Goal: Information Seeking & Learning: Learn about a topic

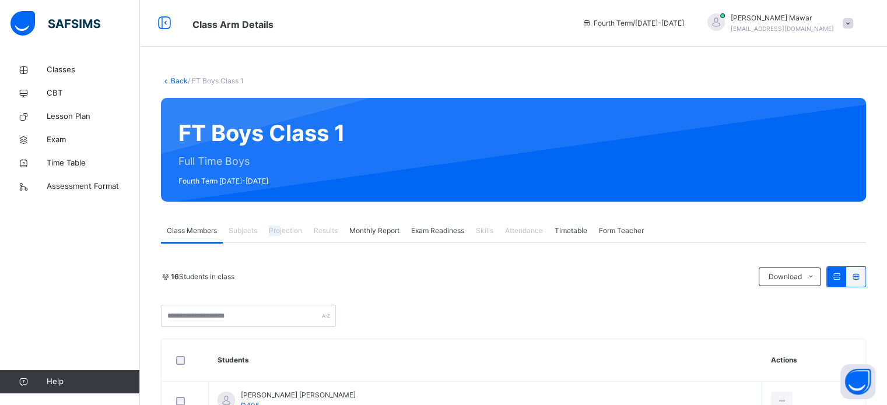
click at [280, 235] on span "Projection" at bounding box center [285, 231] width 33 height 10
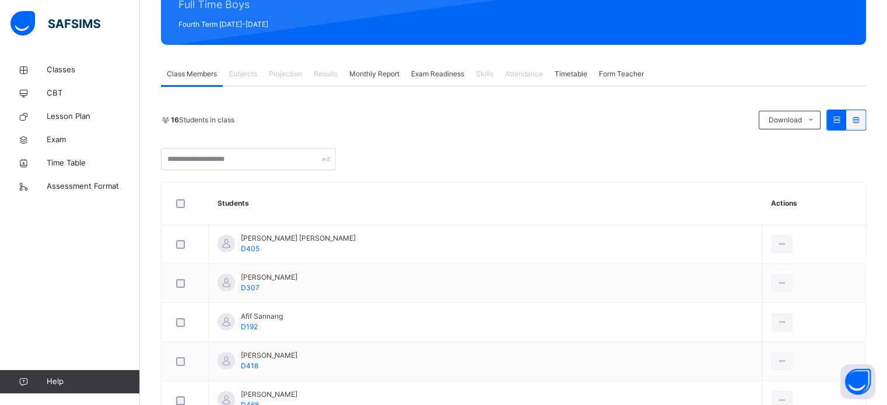
scroll to position [233, 0]
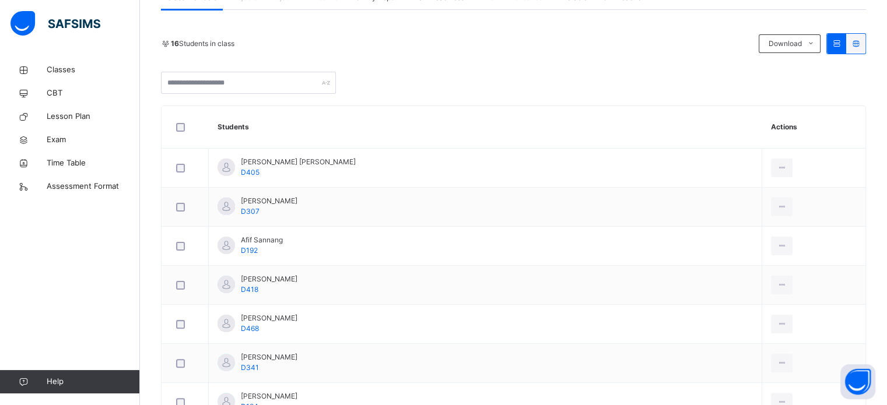
click at [281, 261] on td "Afif Sannang D192" at bounding box center [485, 246] width 553 height 39
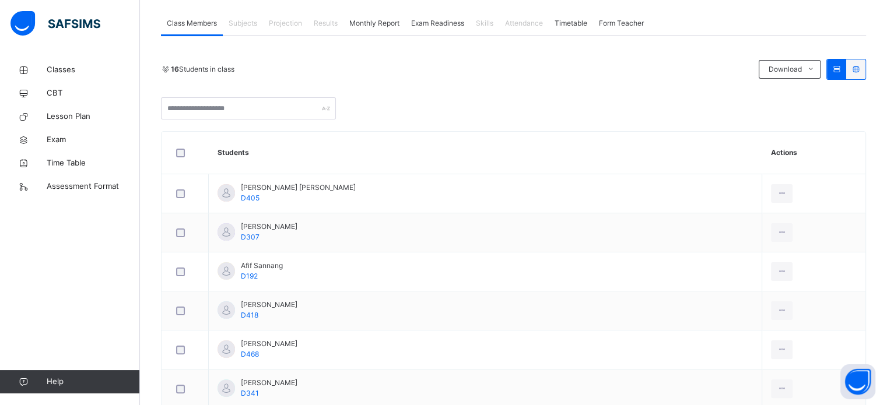
scroll to position [187, 0]
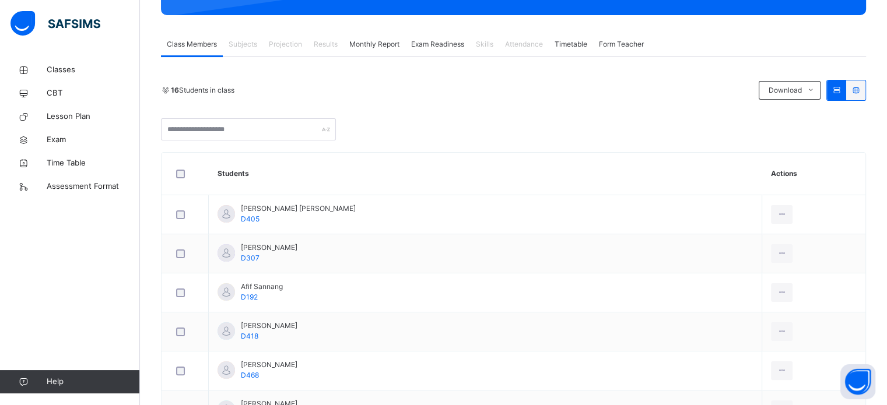
click at [277, 44] on span "Projection" at bounding box center [285, 44] width 33 height 10
click at [278, 43] on span "Projection" at bounding box center [285, 44] width 33 height 10
click at [279, 43] on span "Projection" at bounding box center [285, 44] width 33 height 10
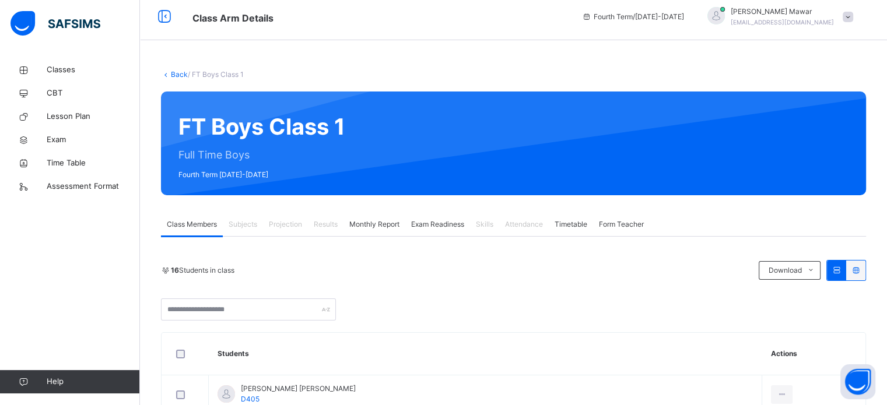
scroll to position [0, 0]
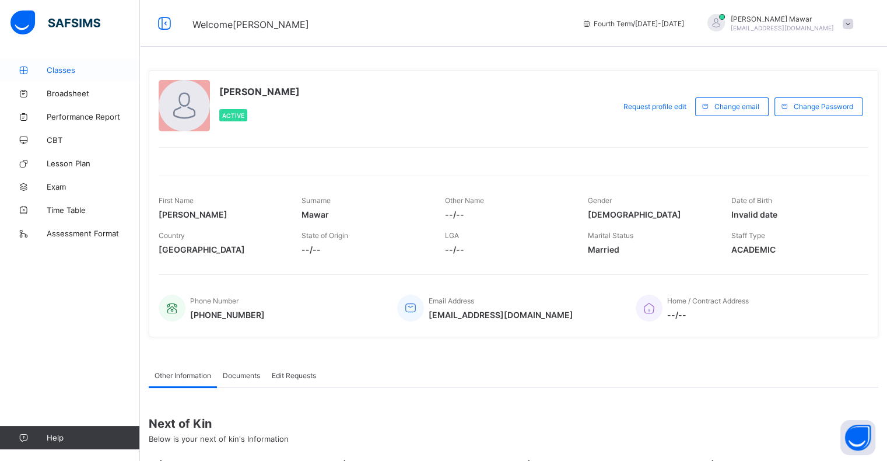
click at [72, 68] on span "Classes" at bounding box center [93, 69] width 93 height 9
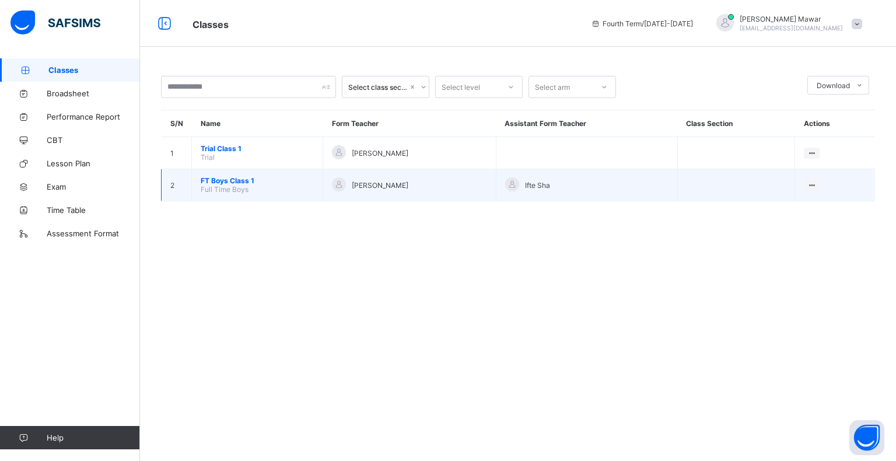
click at [234, 175] on td "FT Boys Class 1 Full Time Boys" at bounding box center [257, 185] width 131 height 32
click at [247, 182] on span "FT Boys Class 1" at bounding box center [257, 180] width 113 height 9
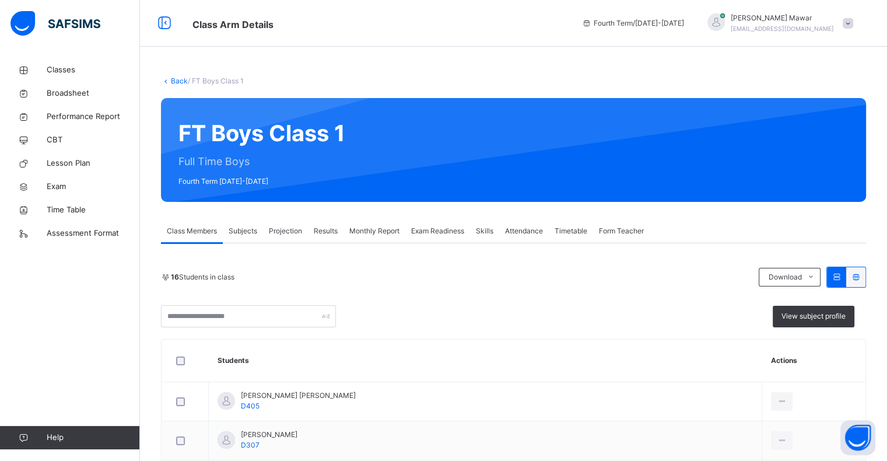
click at [294, 232] on span "Projection" at bounding box center [285, 231] width 33 height 10
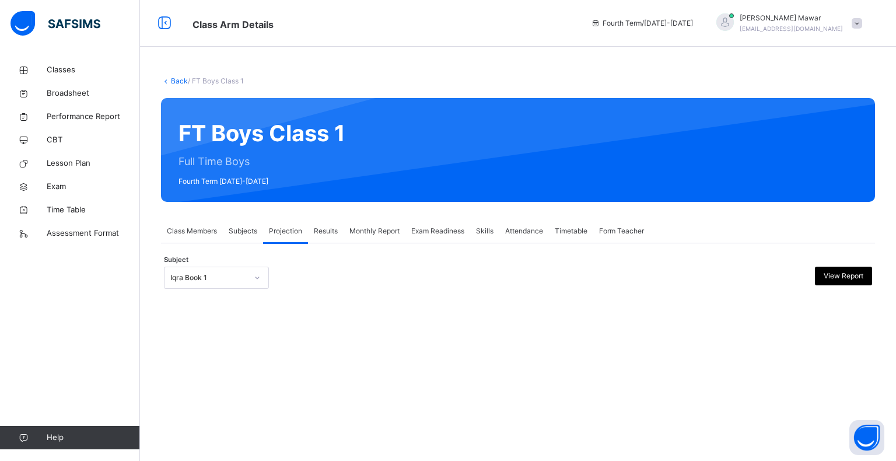
click at [247, 275] on div at bounding box center [257, 277] width 22 height 21
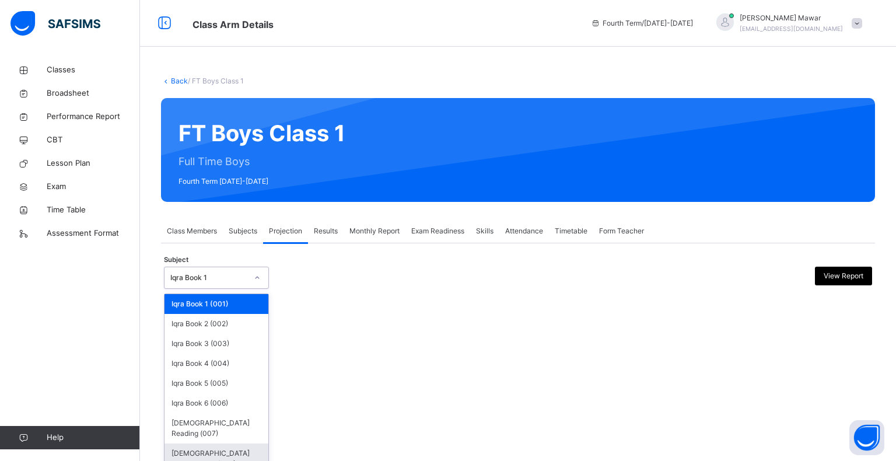
click at [223, 444] on div "[DEMOGRAPHIC_DATA] Memorisation (008)" at bounding box center [216, 458] width 104 height 30
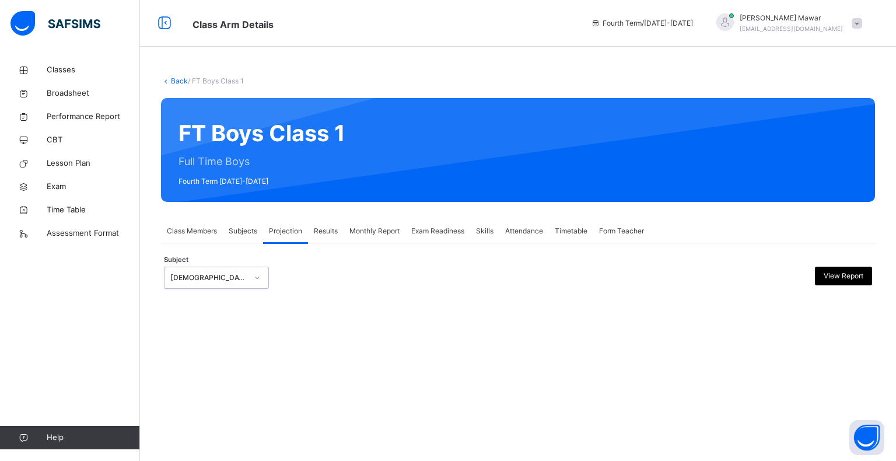
click at [244, 270] on div "[DEMOGRAPHIC_DATA] Memorisation (008)" at bounding box center [205, 278] width 82 height 18
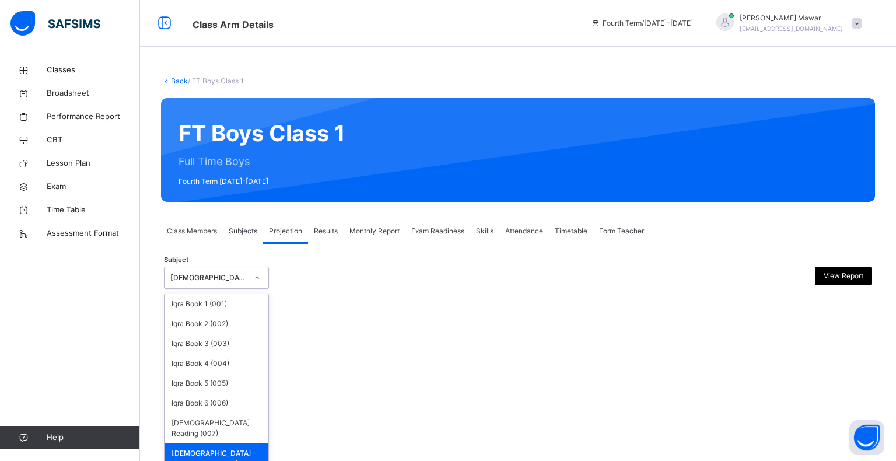
click at [229, 443] on div "[DEMOGRAPHIC_DATA] Memorisation (008)" at bounding box center [216, 458] width 104 height 30
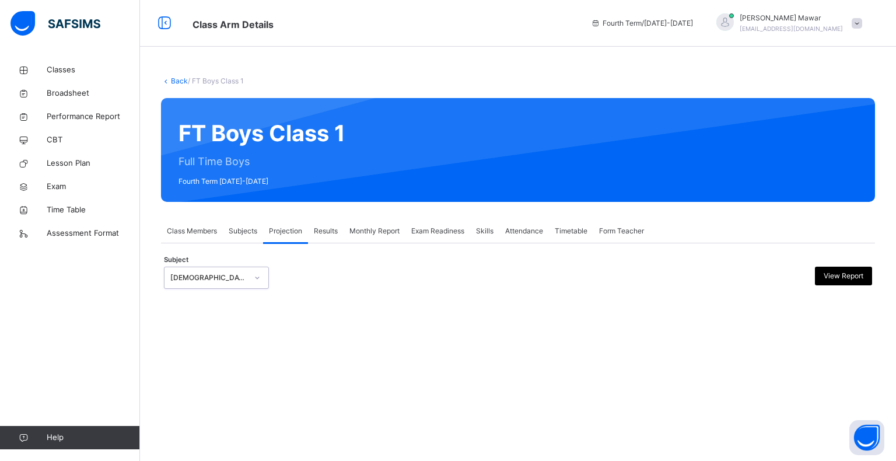
click at [250, 274] on div at bounding box center [257, 277] width 20 height 19
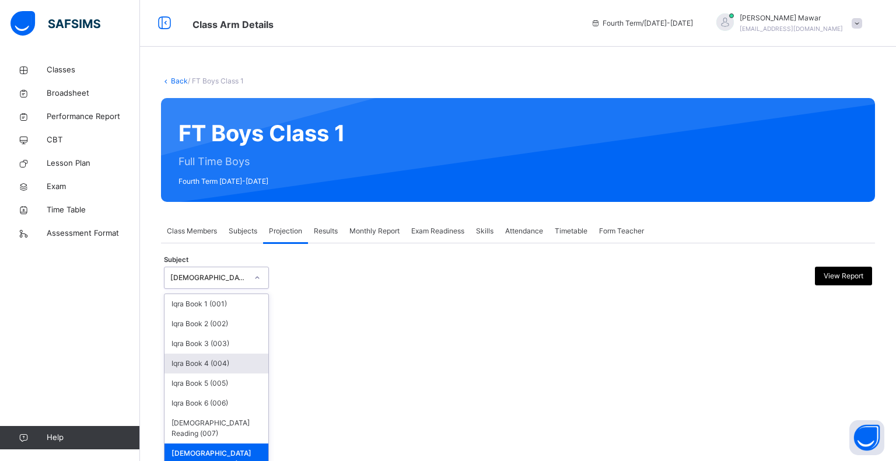
click at [232, 372] on div "Iqra Book 1 (001) Iqra Book 2 (002) Iqra Book 3 (003) Iqra Book 4 (004) Iqra Bo…" at bounding box center [216, 381] width 104 height 175
click at [202, 373] on div "Iqra Book 5 (005)" at bounding box center [216, 383] width 104 height 20
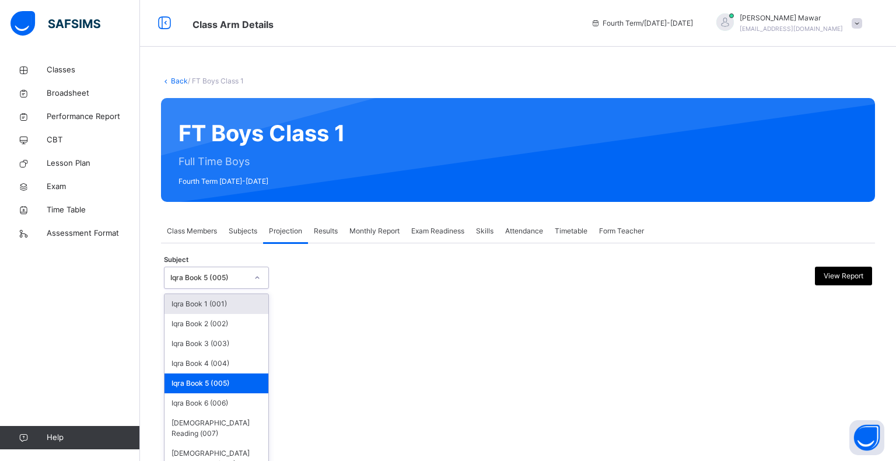
click at [218, 274] on div "Iqra Book 5 (005)" at bounding box center [208, 277] width 77 height 10
click at [243, 446] on div "[DEMOGRAPHIC_DATA] Memorisation (008)" at bounding box center [216, 458] width 104 height 30
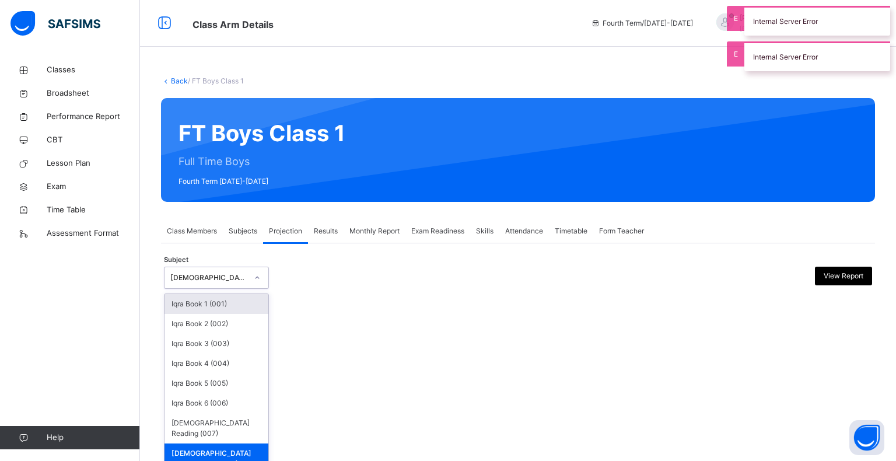
click at [231, 271] on div "[DEMOGRAPHIC_DATA] Memorisation (008)" at bounding box center [205, 278] width 82 height 18
click at [244, 443] on div "[DEMOGRAPHIC_DATA] Memorisation (008)" at bounding box center [216, 458] width 104 height 30
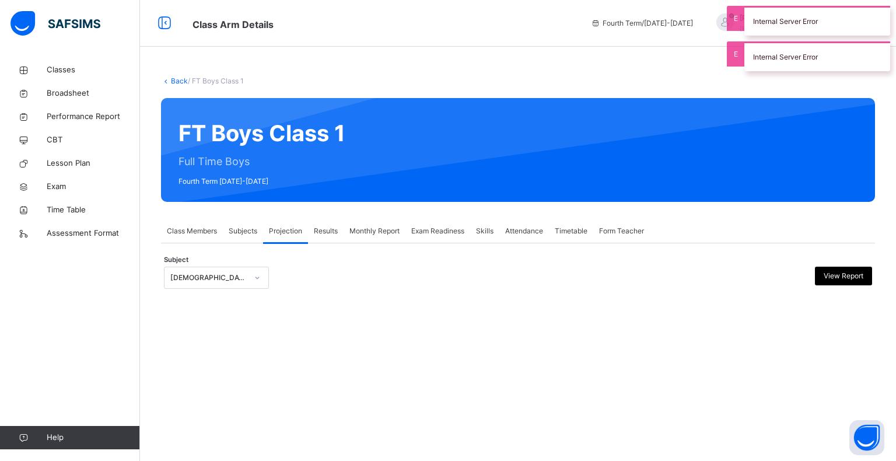
click at [244, 442] on div "Back / FT Boys Class 1 FT Boys Class 1 Full Time Boys Fourth Term 2024-2025 Cla…" at bounding box center [518, 230] width 756 height 461
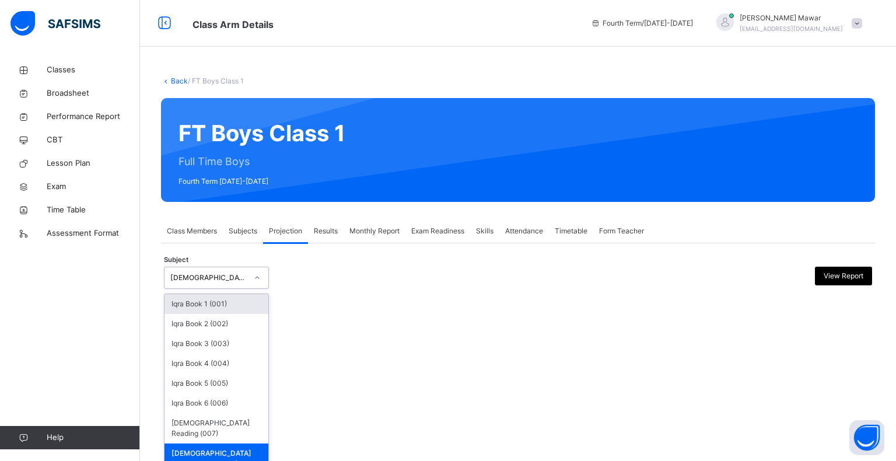
click at [254, 274] on icon at bounding box center [257, 278] width 7 height 12
click at [229, 431] on div "[DEMOGRAPHIC_DATA] Reading (007)" at bounding box center [216, 428] width 104 height 30
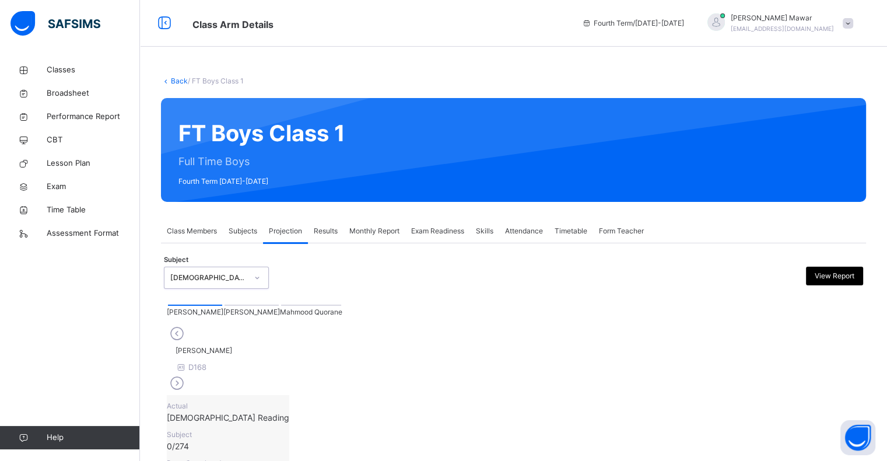
click at [204, 276] on div "[DEMOGRAPHIC_DATA] Reading (007)" at bounding box center [208, 277] width 77 height 10
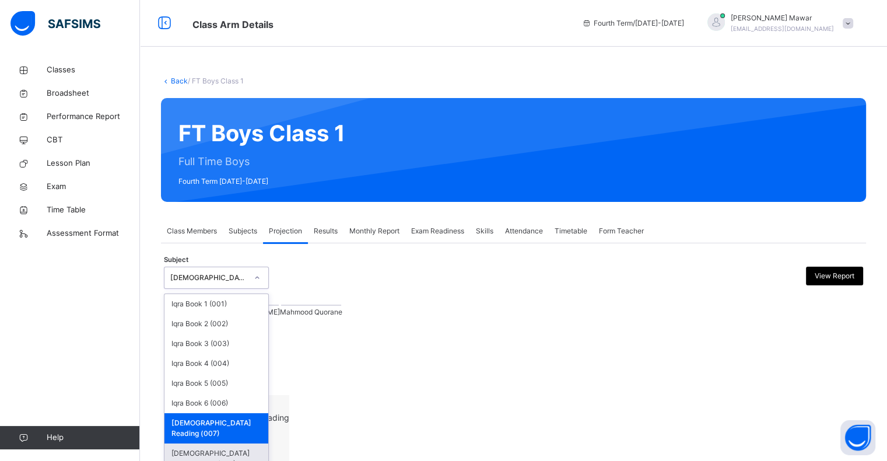
click at [222, 443] on div "[DEMOGRAPHIC_DATA] Memorisation (008)" at bounding box center [216, 458] width 104 height 30
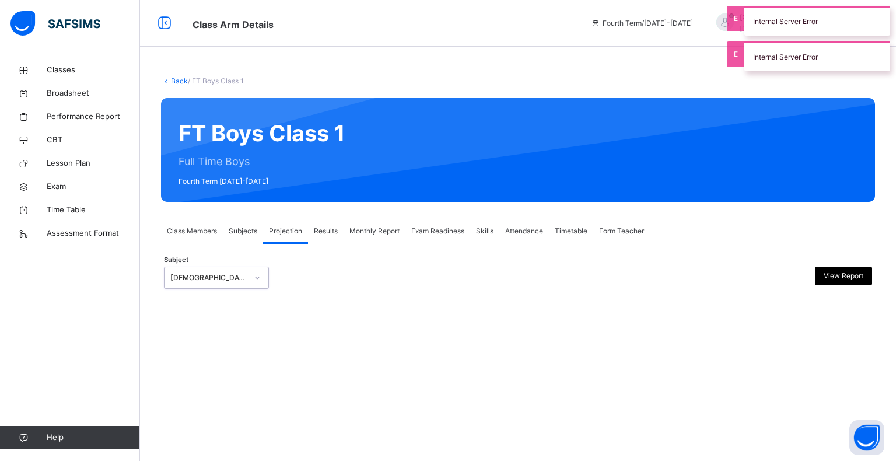
click at [247, 283] on div at bounding box center [257, 277] width 20 height 19
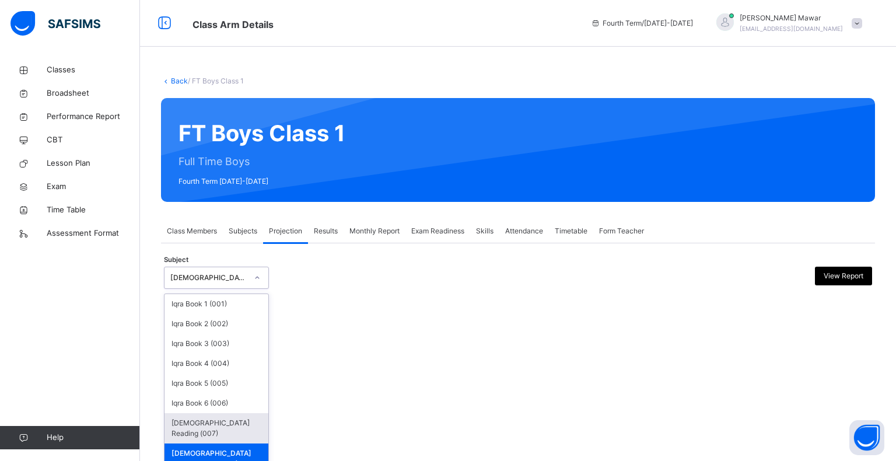
click at [222, 415] on div "[DEMOGRAPHIC_DATA] Reading (007)" at bounding box center [216, 428] width 104 height 30
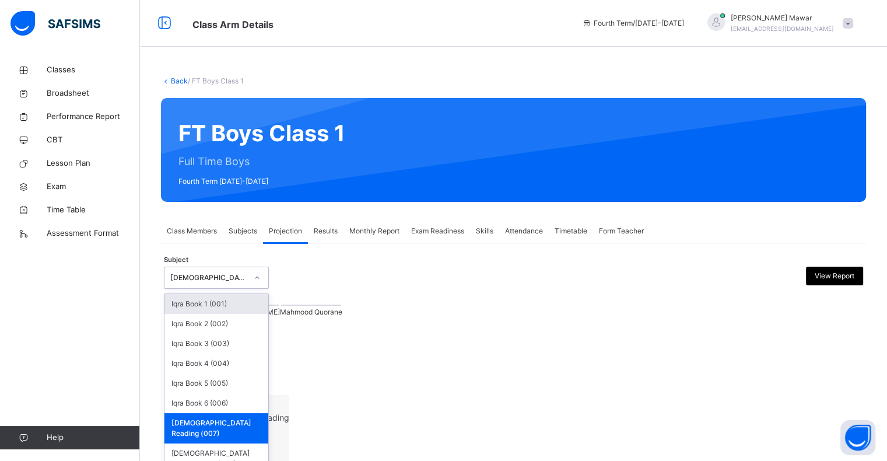
click at [194, 276] on div "[DEMOGRAPHIC_DATA] Reading (007)" at bounding box center [208, 277] width 77 height 10
click at [216, 443] on div "[DEMOGRAPHIC_DATA] Memorisation (008)" at bounding box center [216, 458] width 104 height 30
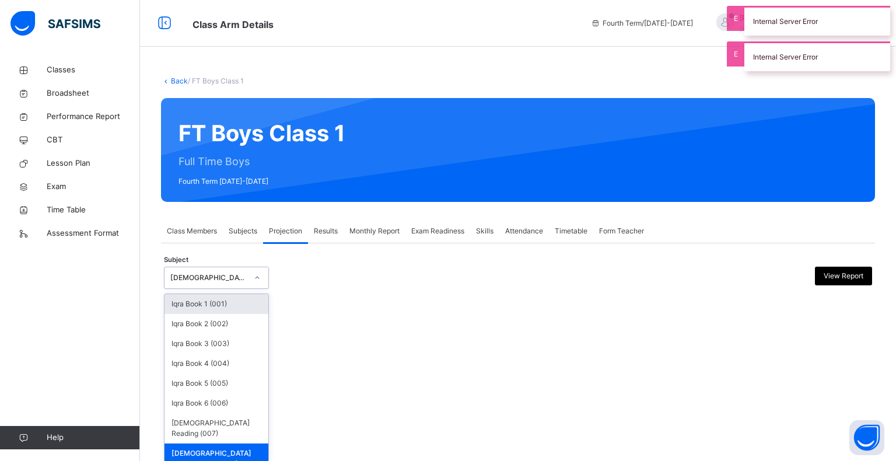
click at [219, 275] on div "[DEMOGRAPHIC_DATA] Memorisation (008)" at bounding box center [208, 277] width 77 height 10
click at [210, 430] on div "[DEMOGRAPHIC_DATA] Reading (007)" at bounding box center [216, 428] width 104 height 30
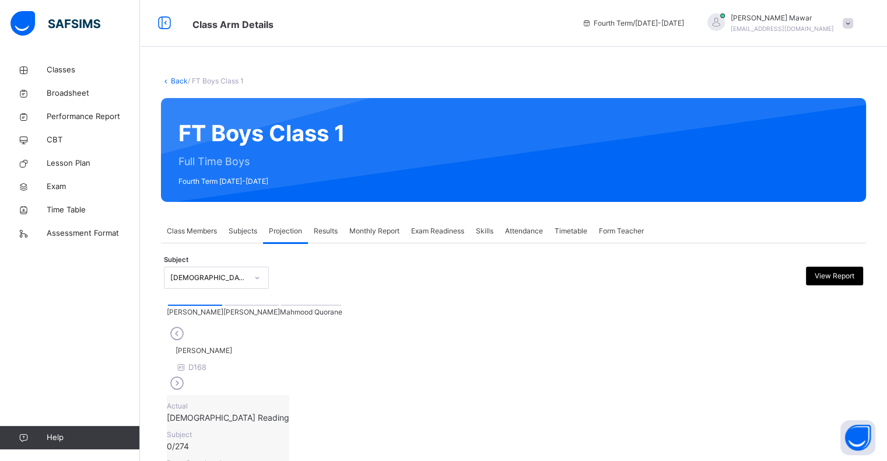
click at [224, 305] on div at bounding box center [251, 304] width 54 height 1
click at [281, 305] on div at bounding box center [311, 304] width 60 height 1
click at [224, 305] on div at bounding box center [251, 304] width 54 height 1
click at [187, 305] on div at bounding box center [195, 304] width 54 height 1
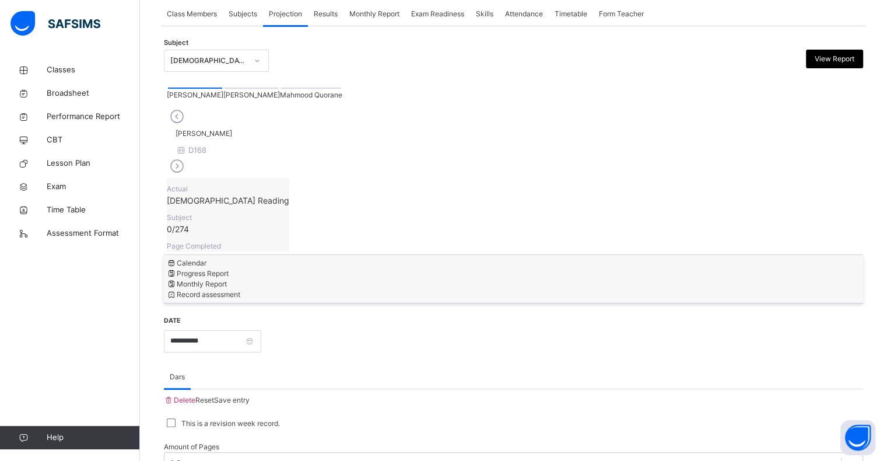
scroll to position [212, 0]
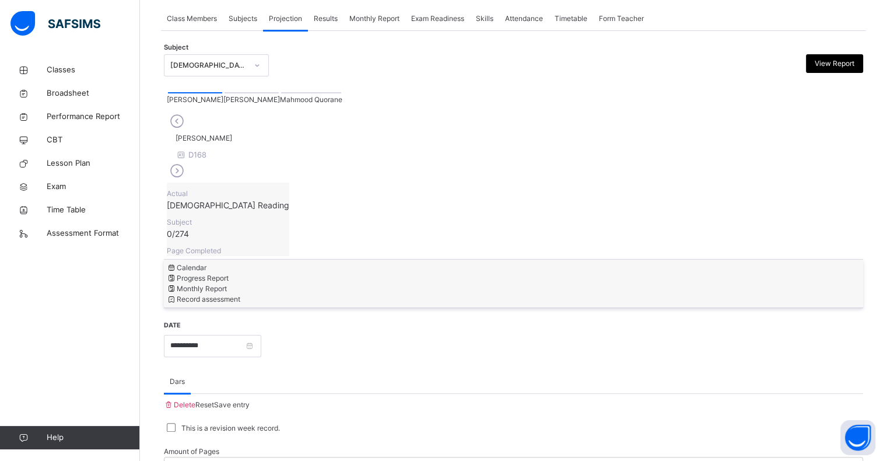
click at [224, 95] on span "[PERSON_NAME]" at bounding box center [251, 99] width 57 height 9
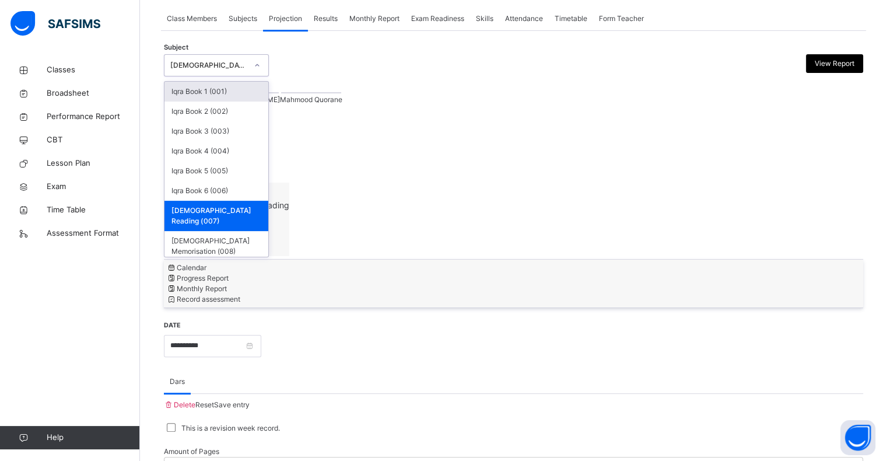
click at [175, 68] on div "[DEMOGRAPHIC_DATA] Reading (007)" at bounding box center [208, 65] width 77 height 10
click at [241, 231] on div "[DEMOGRAPHIC_DATA] Memorisation (008)" at bounding box center [216, 246] width 104 height 30
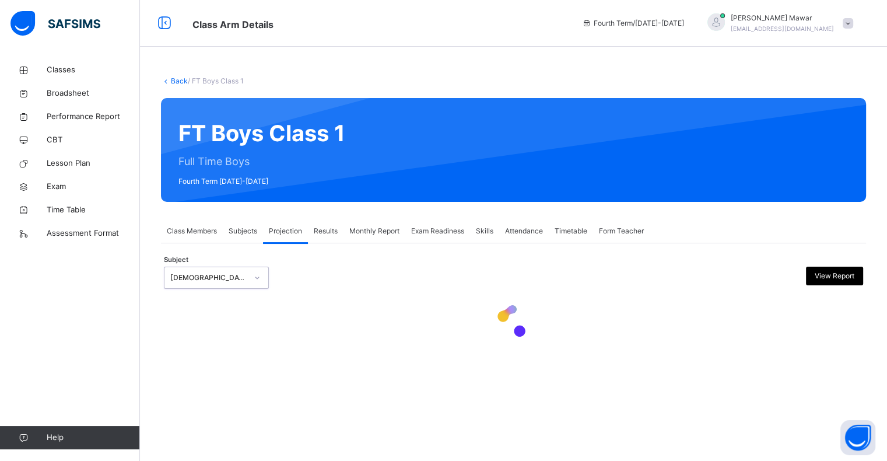
scroll to position [0, 0]
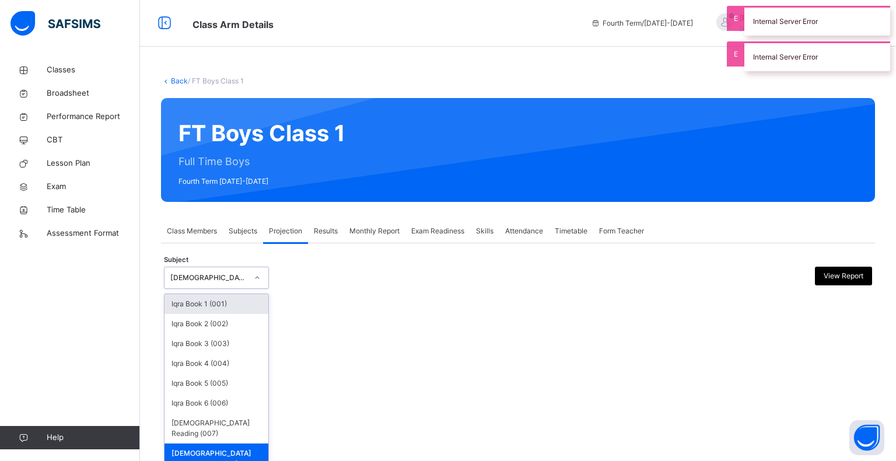
click at [232, 283] on div "[DEMOGRAPHIC_DATA] Memorisation (008)" at bounding box center [205, 278] width 82 height 18
click at [237, 422] on div "[DEMOGRAPHIC_DATA] Reading (007)" at bounding box center [216, 428] width 104 height 30
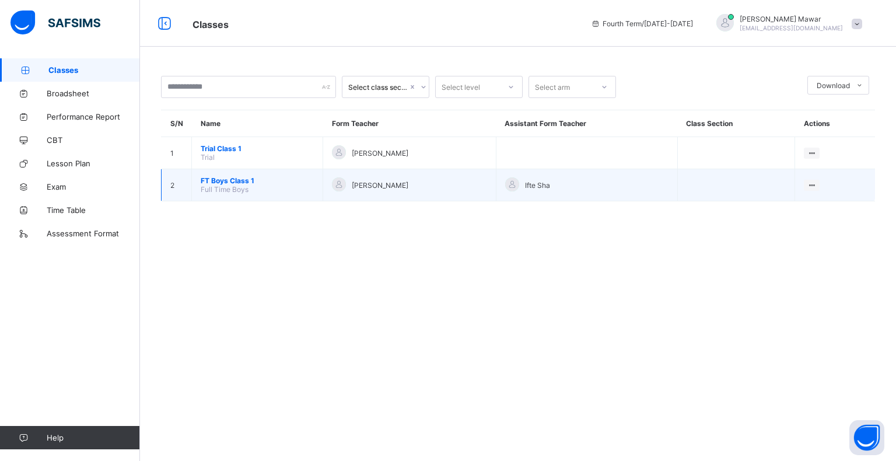
click at [227, 178] on span "FT Boys Class 1" at bounding box center [257, 180] width 113 height 9
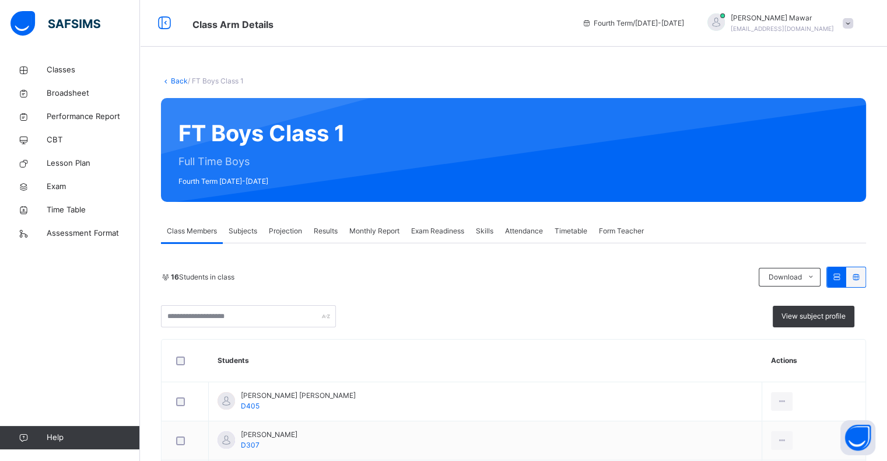
click at [283, 230] on span "Projection" at bounding box center [285, 231] width 33 height 10
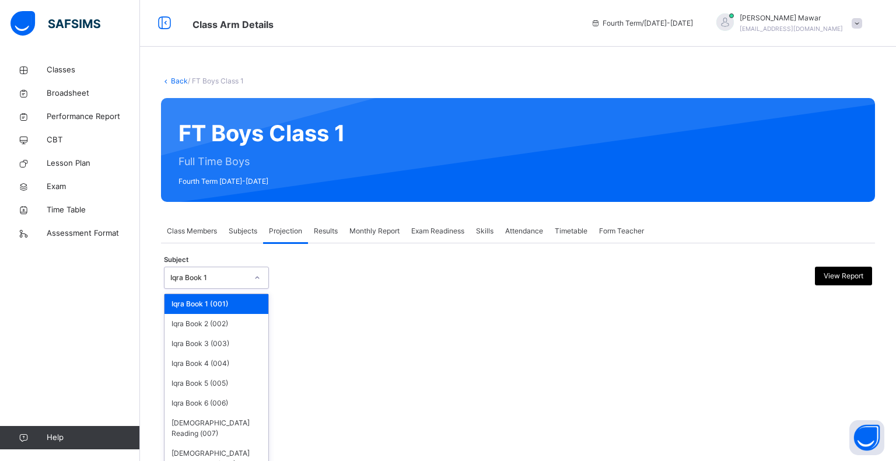
click at [248, 277] on div at bounding box center [257, 277] width 20 height 19
click at [234, 274] on div "Iqra Book 1" at bounding box center [208, 277] width 77 height 10
click at [200, 447] on div "[DEMOGRAPHIC_DATA] Memorisation (008)" at bounding box center [216, 458] width 104 height 30
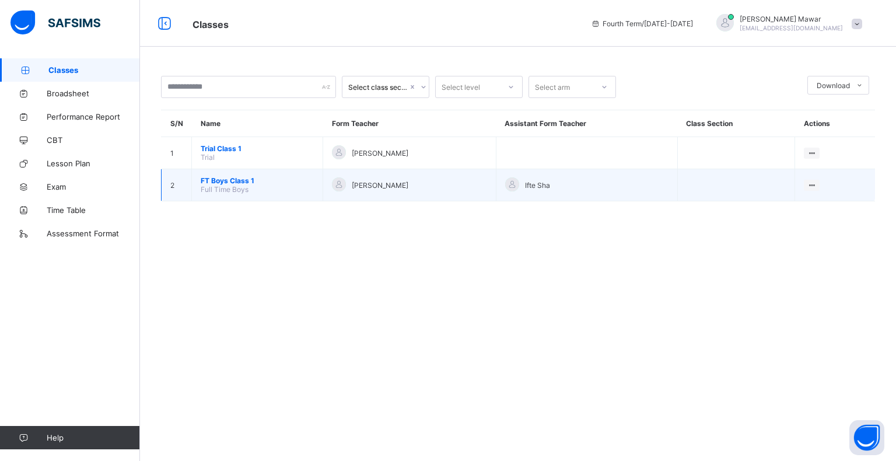
click at [241, 182] on span "FT Boys Class 1" at bounding box center [257, 180] width 113 height 9
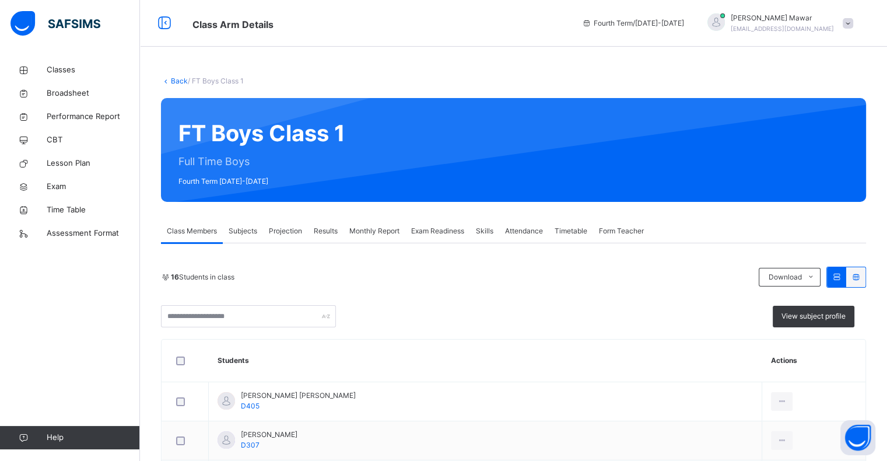
drag, startPoint x: 288, startPoint y: 229, endPoint x: 288, endPoint y: 235, distance: 6.4
click at [288, 229] on span "Projection" at bounding box center [285, 231] width 33 height 10
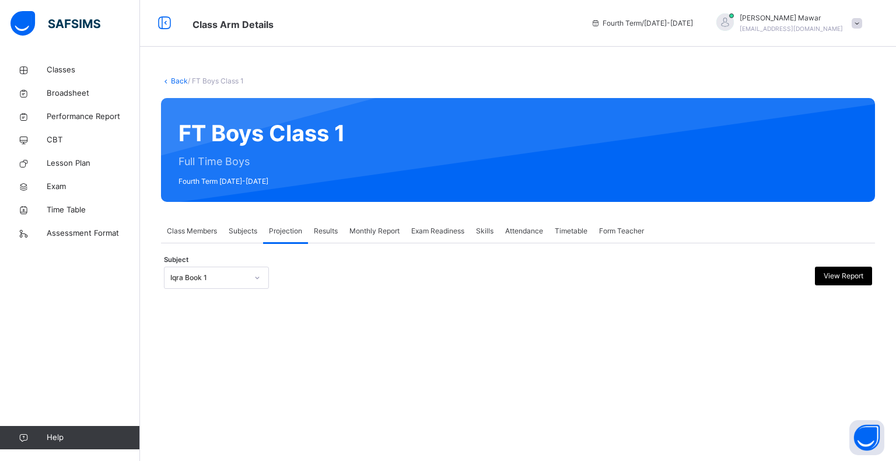
click at [248, 274] on div at bounding box center [257, 277] width 20 height 19
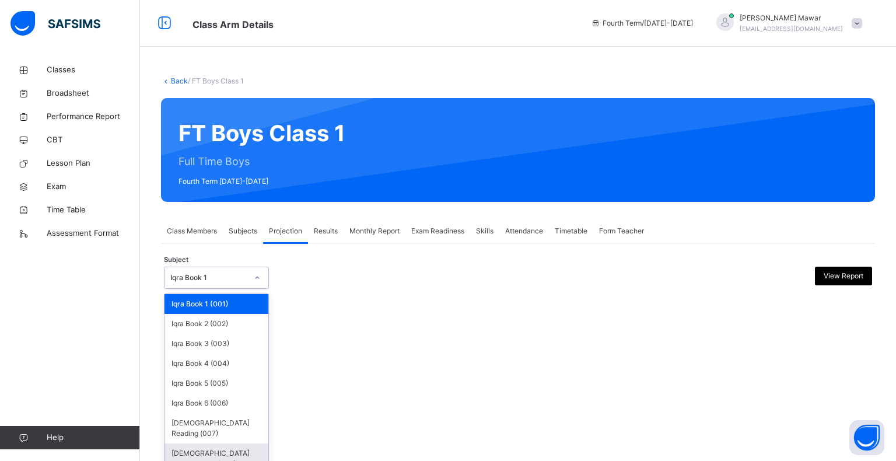
click at [205, 447] on div "[DEMOGRAPHIC_DATA] Memorisation (008)" at bounding box center [216, 458] width 104 height 30
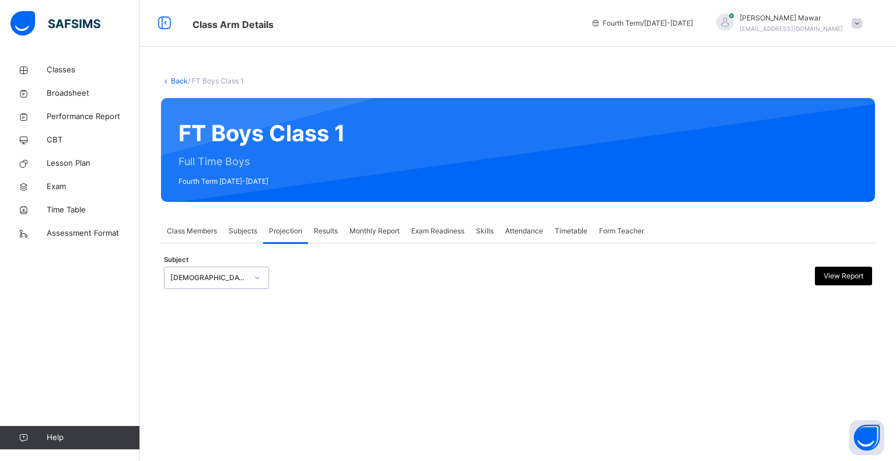
drag, startPoint x: 205, startPoint y: 447, endPoint x: 157, endPoint y: 466, distance: 51.9
drag, startPoint x: 238, startPoint y: 272, endPoint x: 236, endPoint y: 277, distance: 6.0
click at [238, 273] on div "[DEMOGRAPHIC_DATA] Memorisation (008)" at bounding box center [205, 278] width 82 height 18
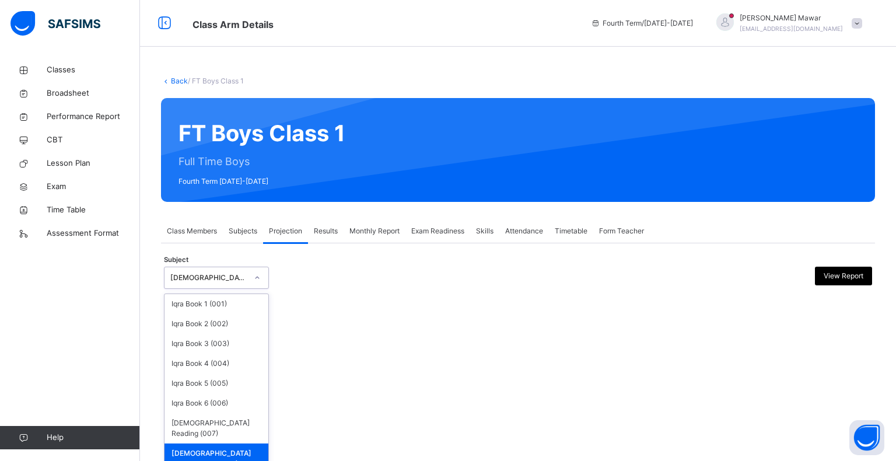
click at [217, 443] on div "[DEMOGRAPHIC_DATA] Memorisation (008)" at bounding box center [216, 458] width 104 height 30
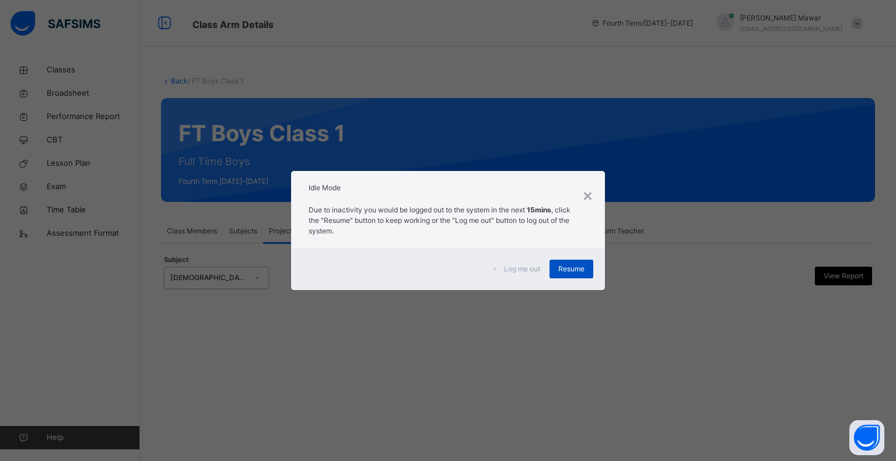
click at [572, 262] on div "Resume" at bounding box center [571, 268] width 44 height 19
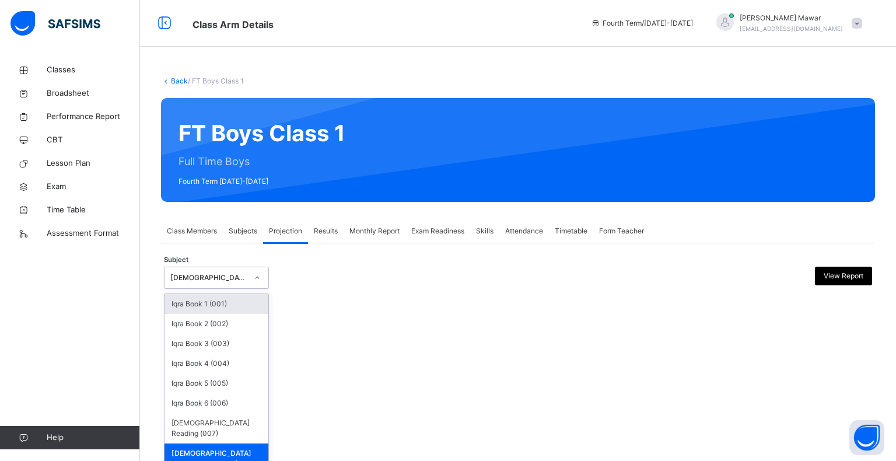
click at [213, 280] on div "[DEMOGRAPHIC_DATA] Memorisation (008)" at bounding box center [208, 277] width 77 height 10
click at [212, 443] on div "[DEMOGRAPHIC_DATA] Memorisation (008)" at bounding box center [216, 458] width 104 height 30
click at [227, 277] on div "[DEMOGRAPHIC_DATA] Memorisation (008)" at bounding box center [208, 277] width 77 height 10
click at [219, 397] on div "Iqra Book 6 (006)" at bounding box center [216, 403] width 104 height 20
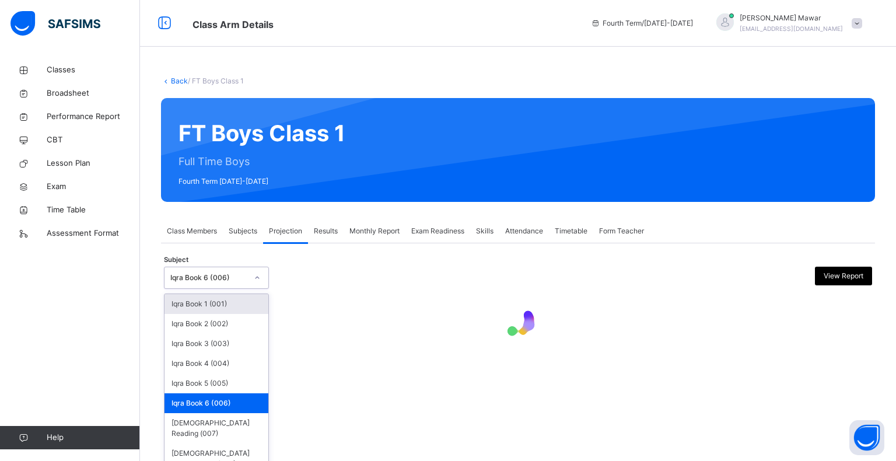
click at [241, 282] on div "Iqra Book 6 (006)" at bounding box center [208, 277] width 77 height 10
click at [217, 443] on div "[DEMOGRAPHIC_DATA] Memorisation (008)" at bounding box center [216, 458] width 104 height 30
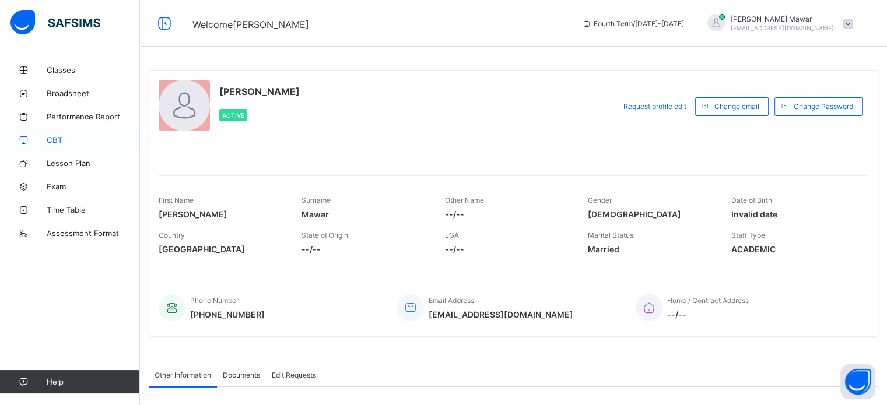
click at [39, 129] on link "CBT" at bounding box center [70, 139] width 140 height 23
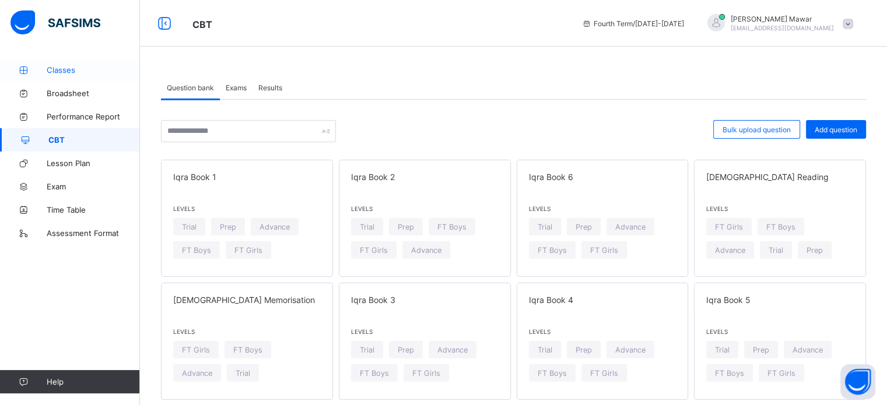
click at [45, 69] on icon at bounding box center [23, 70] width 47 height 9
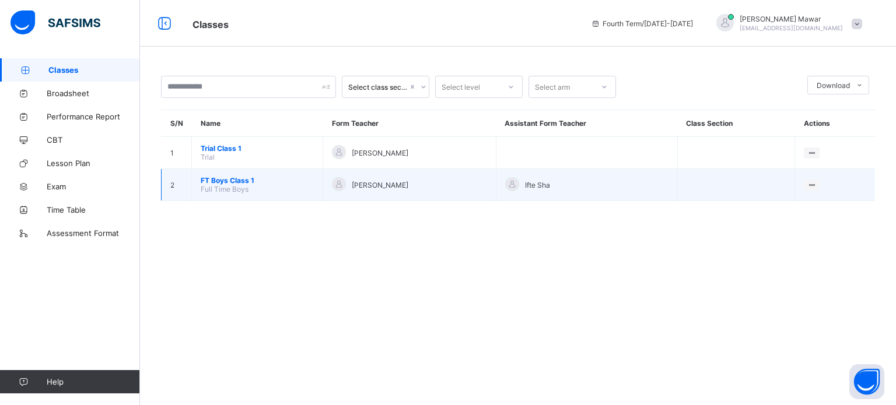
click at [219, 177] on span "FT Boys Class 1" at bounding box center [257, 180] width 113 height 9
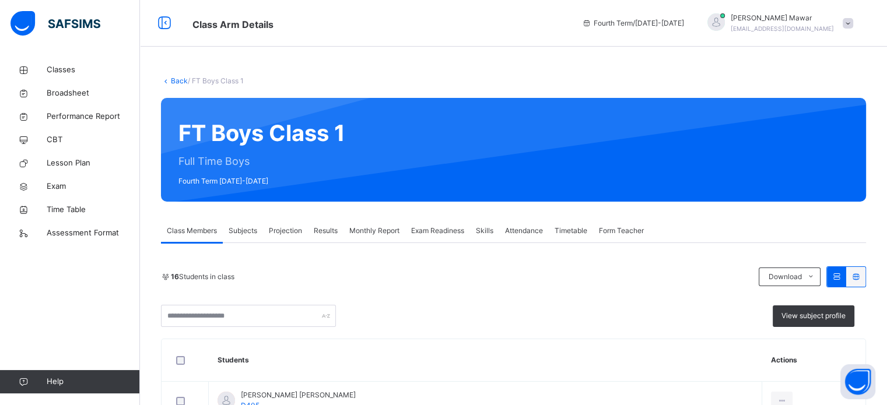
click at [275, 237] on div "Projection" at bounding box center [285, 230] width 45 height 23
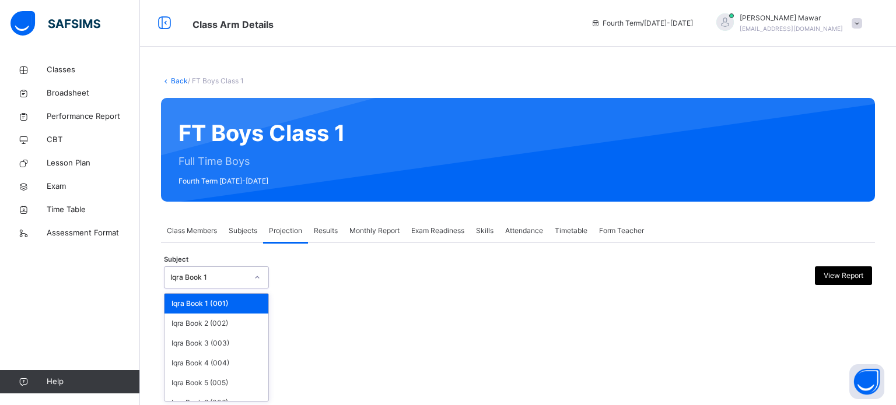
click at [251, 275] on div at bounding box center [257, 277] width 20 height 19
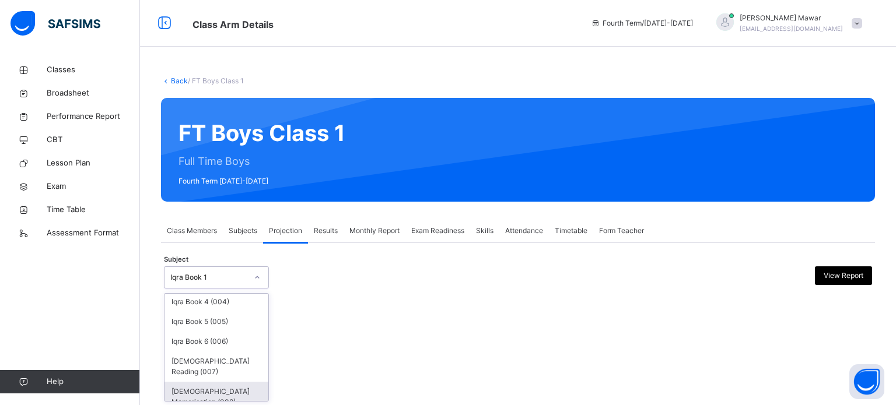
click at [220, 382] on div "[DEMOGRAPHIC_DATA] Memorisation (008)" at bounding box center [216, 397] width 104 height 30
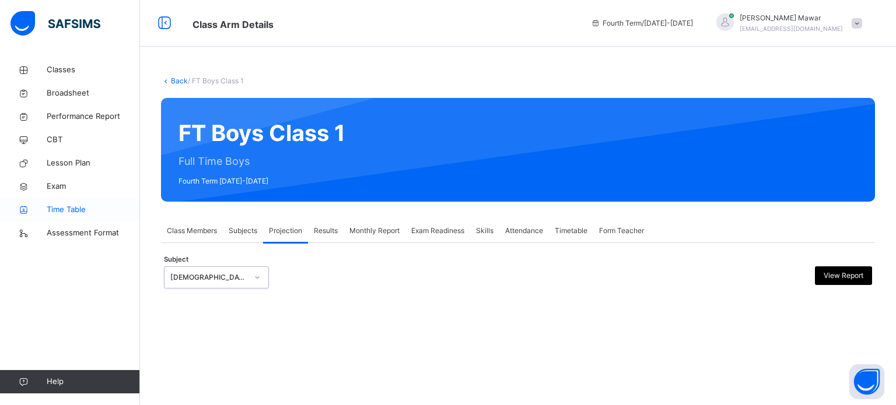
click at [67, 212] on span "Time Table" at bounding box center [93, 210] width 93 height 12
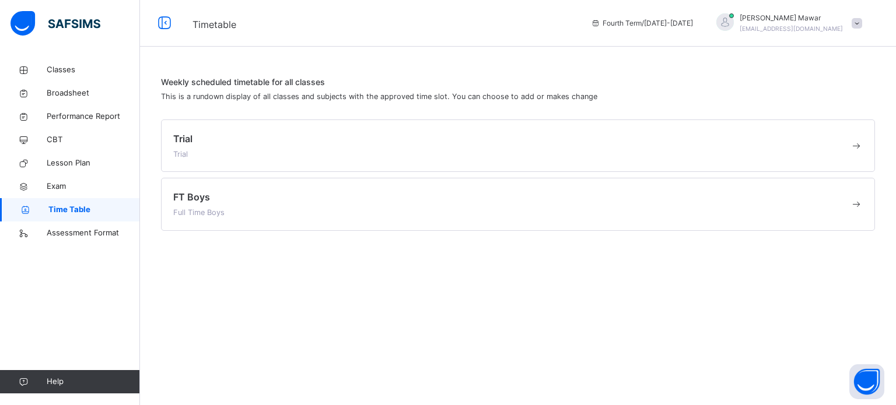
click at [0, 198] on link "Time Table" at bounding box center [70, 209] width 140 height 23
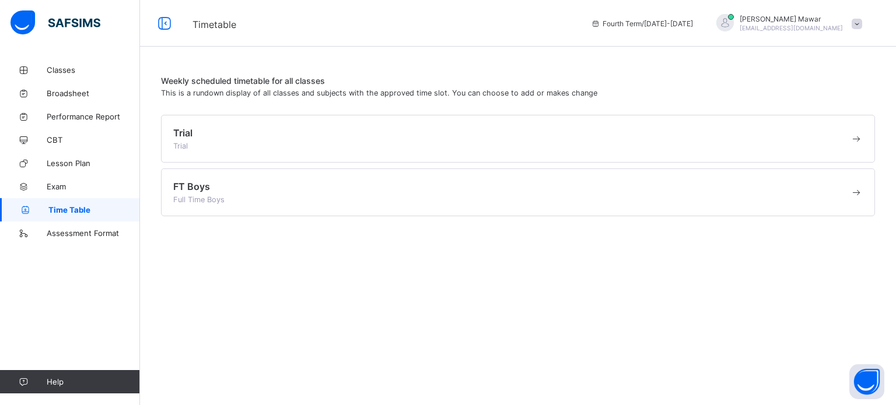
drag, startPoint x: 0, startPoint y: 0, endPoint x: 497, endPoint y: 293, distance: 576.8
click at [497, 293] on div "Weekly scheduled timetable for all classes This is a rundown display of all cla…" at bounding box center [518, 202] width 756 height 405
click at [76, 78] on link "Classes" at bounding box center [70, 69] width 140 height 23
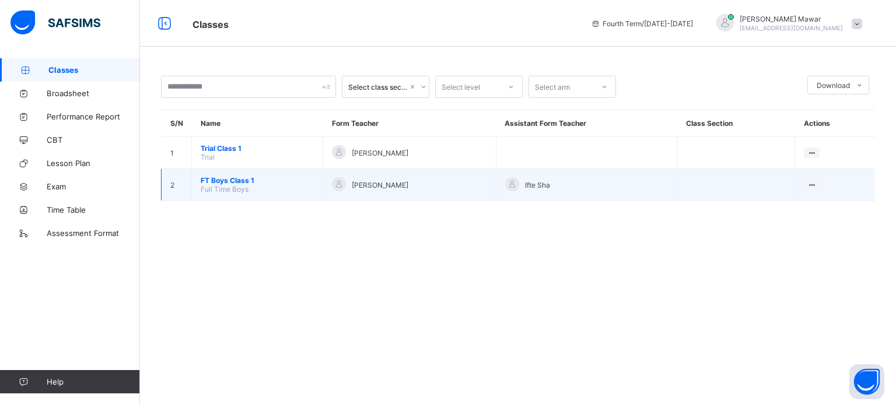
click at [228, 182] on span "FT Boys Class 1" at bounding box center [257, 180] width 113 height 9
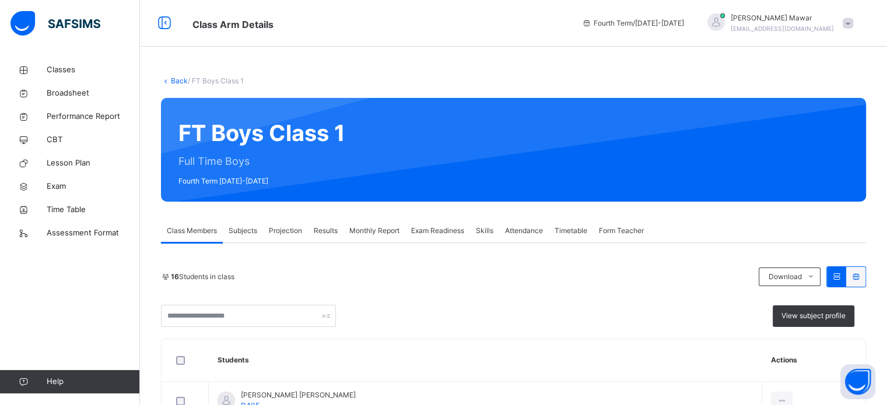
click at [513, 230] on span "Attendance" at bounding box center [524, 231] width 38 height 10
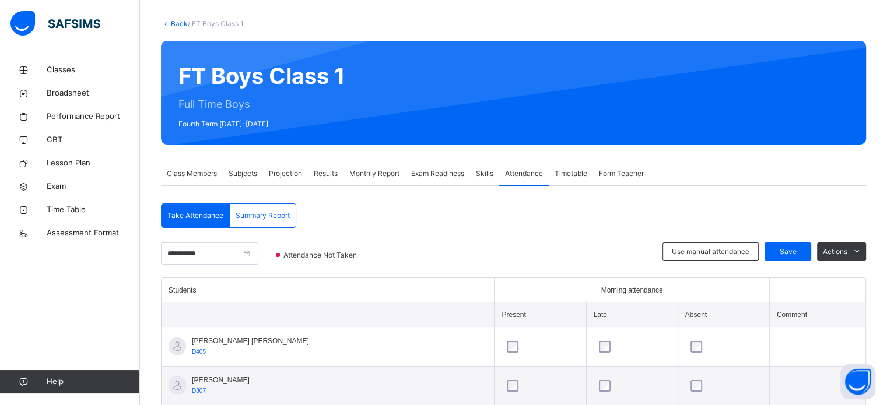
scroll to position [58, 0]
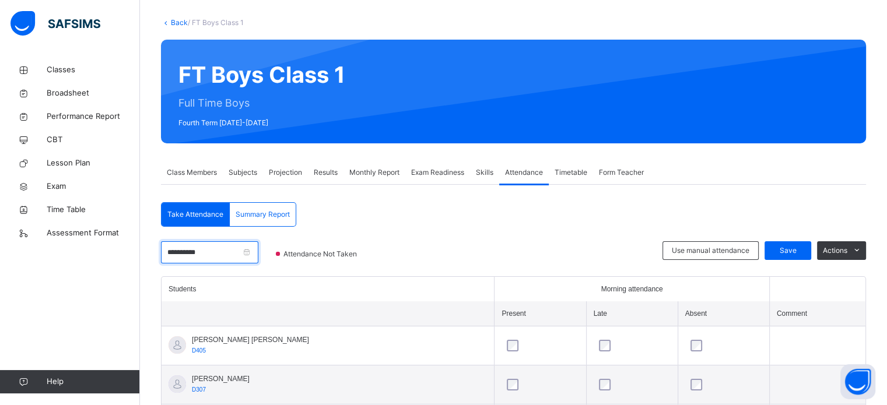
click at [245, 258] on input "**********" at bounding box center [209, 252] width 97 height 22
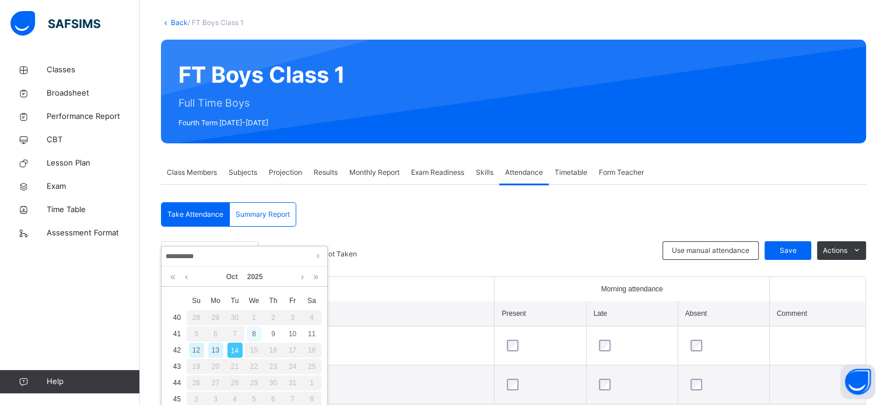
click at [258, 333] on div "8" at bounding box center [254, 333] width 15 height 15
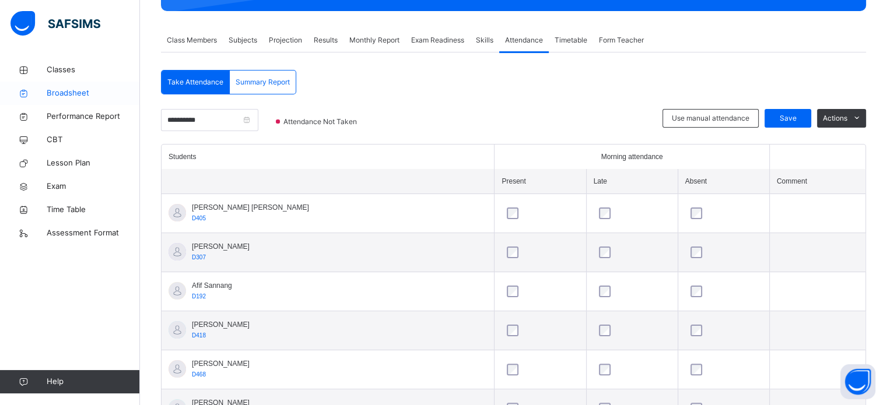
scroll to position [191, 0]
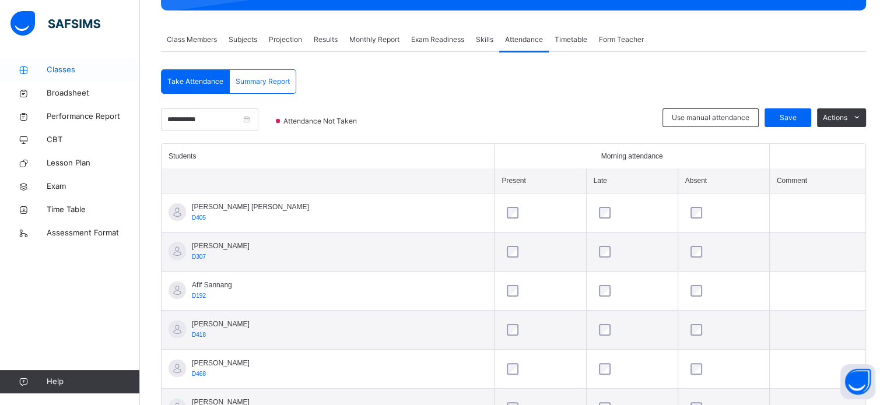
click at [71, 65] on span "Classes" at bounding box center [93, 70] width 93 height 12
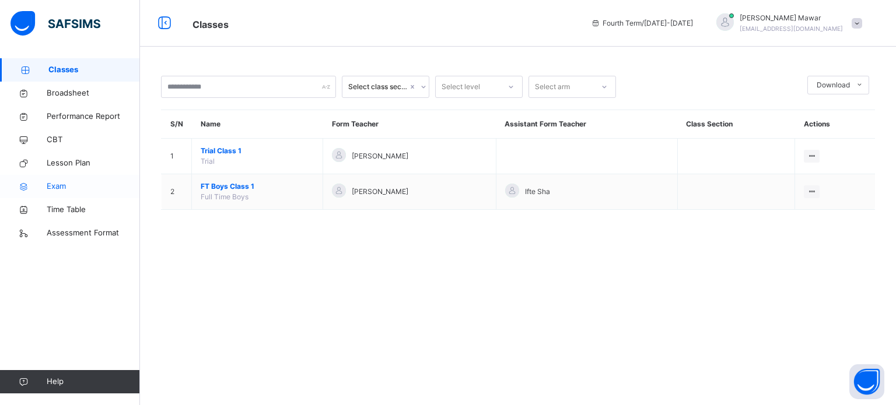
click at [0, 187] on icon at bounding box center [23, 186] width 47 height 9
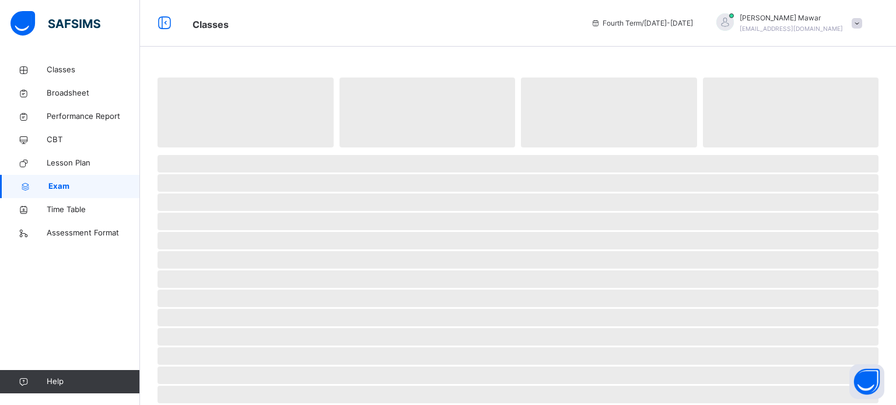
click at [0, 187] on link "Exam" at bounding box center [70, 186] width 140 height 23
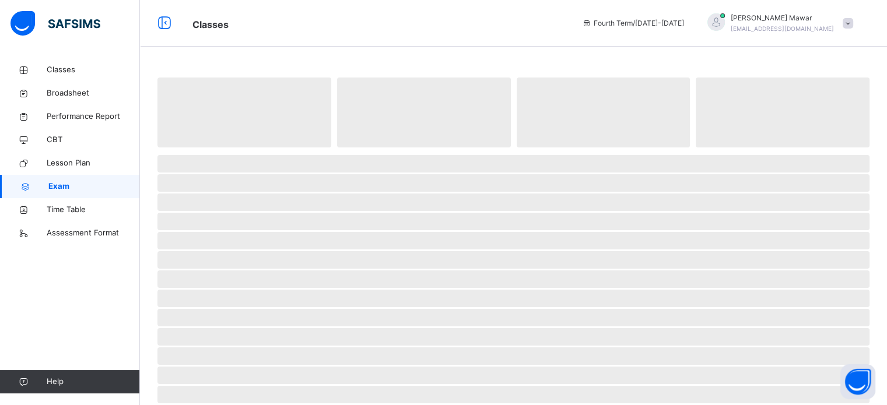
click at [0, 187] on link "Exam" at bounding box center [70, 186] width 140 height 23
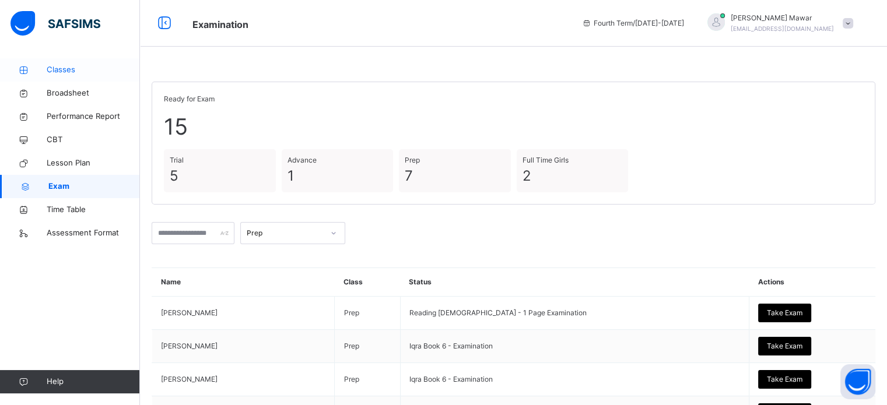
drag, startPoint x: 455, startPoint y: 303, endPoint x: 65, endPoint y: 73, distance: 452.1
click at [65, 73] on span "Classes" at bounding box center [93, 70] width 93 height 12
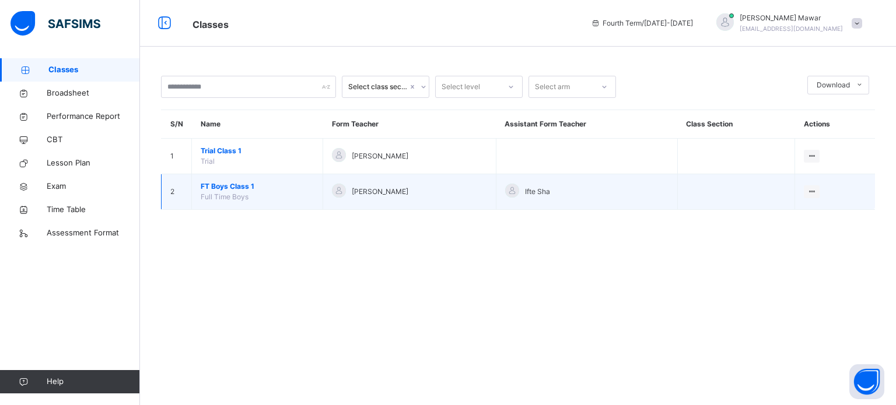
click at [240, 185] on span "FT Boys Class 1" at bounding box center [257, 186] width 113 height 10
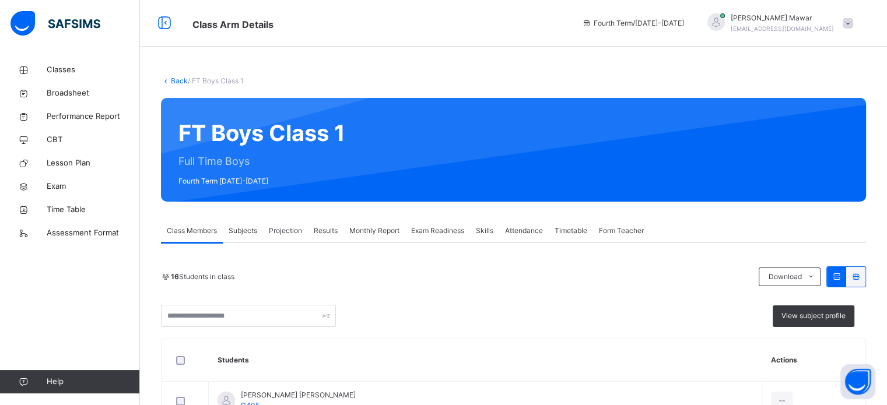
click at [514, 228] on span "Attendance" at bounding box center [524, 231] width 38 height 10
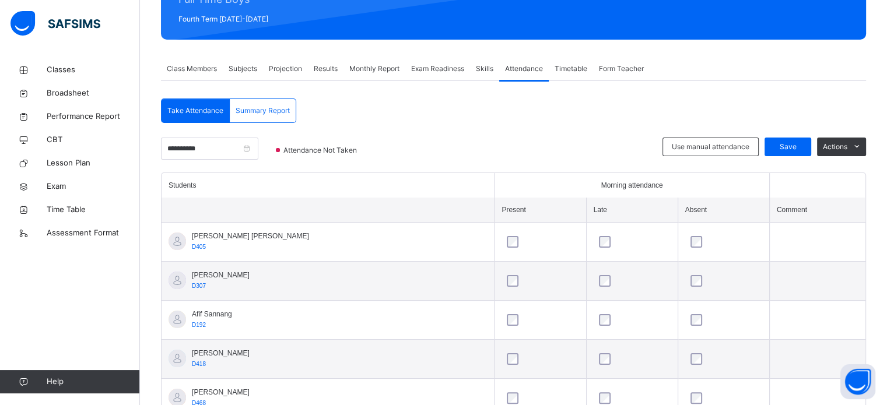
scroll to position [163, 0]
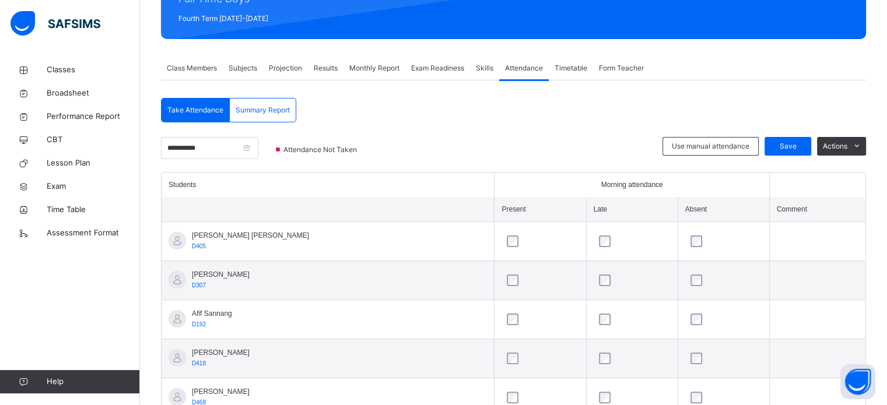
click at [287, 63] on span "Projection" at bounding box center [285, 68] width 33 height 10
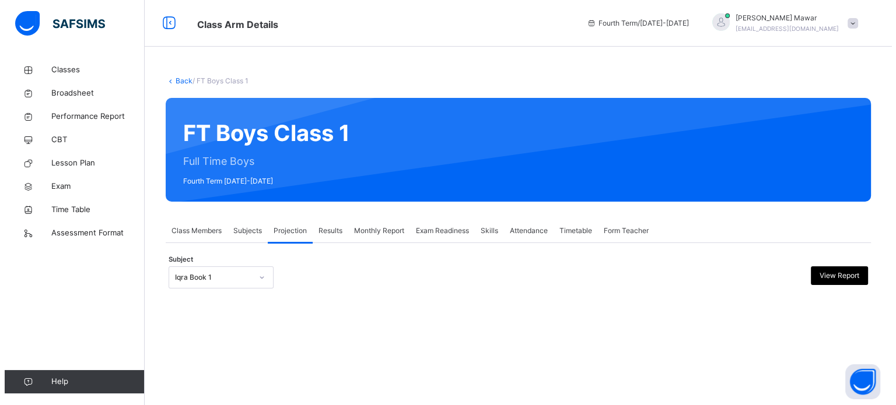
scroll to position [0, 0]
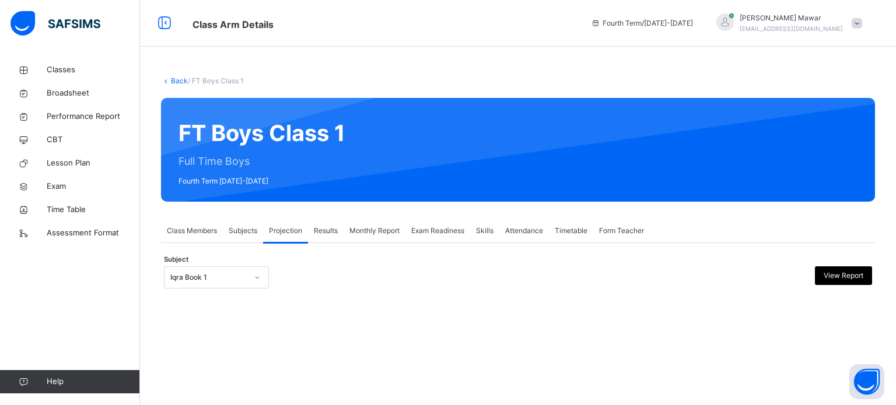
click at [247, 277] on div at bounding box center [257, 277] width 22 height 21
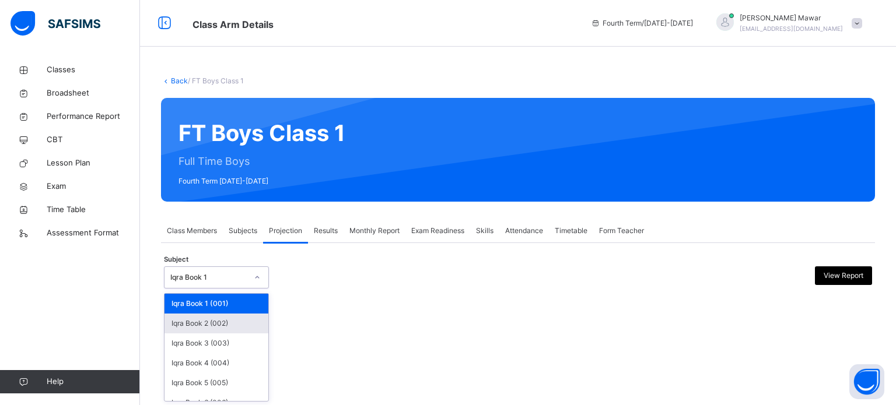
scroll to position [61, 0]
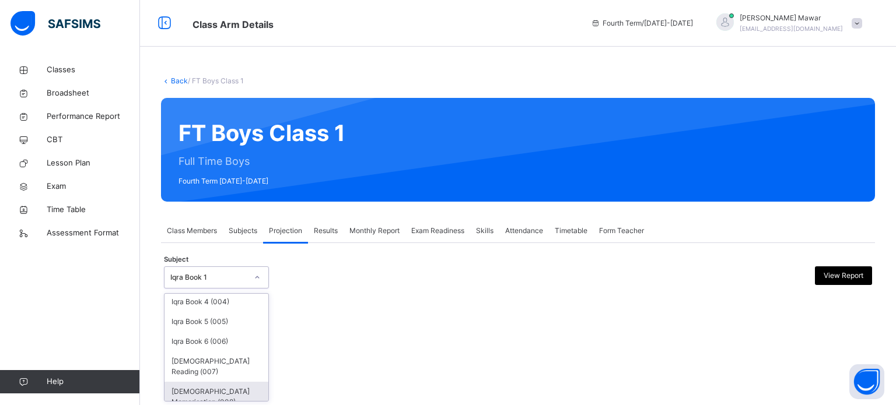
click at [238, 392] on div "[DEMOGRAPHIC_DATA] Memorisation (008)" at bounding box center [216, 397] width 104 height 30
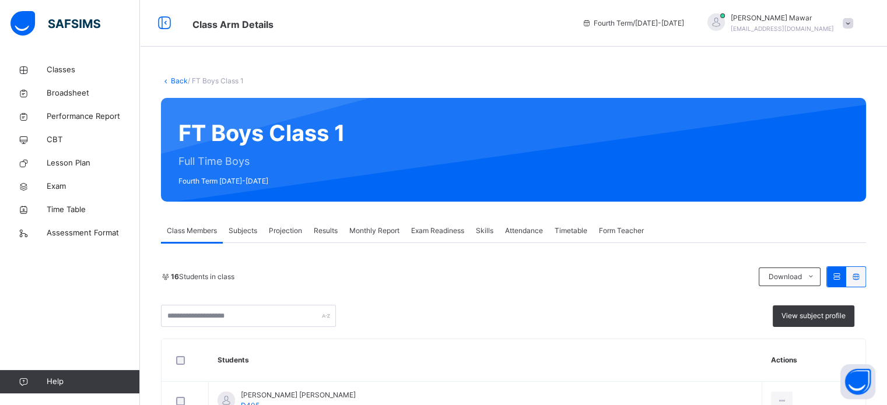
click at [294, 223] on div "Projection" at bounding box center [285, 230] width 45 height 23
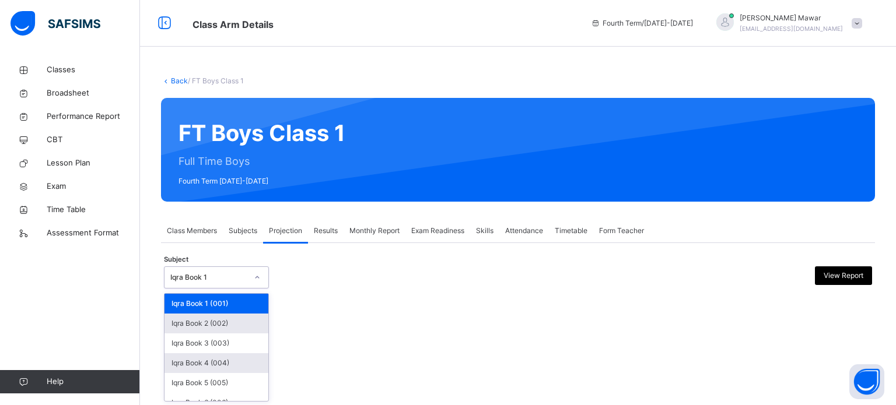
drag, startPoint x: 242, startPoint y: 281, endPoint x: 224, endPoint y: 361, distance: 81.9
click at [224, 289] on div "option Iqra Book 2 (002) focused, 2 of 8. 8 results available. Use Up and Down …" at bounding box center [216, 277] width 105 height 22
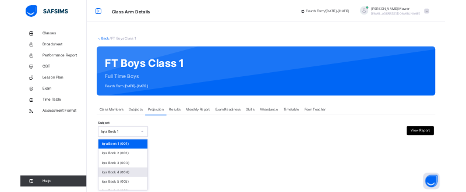
scroll to position [61, 0]
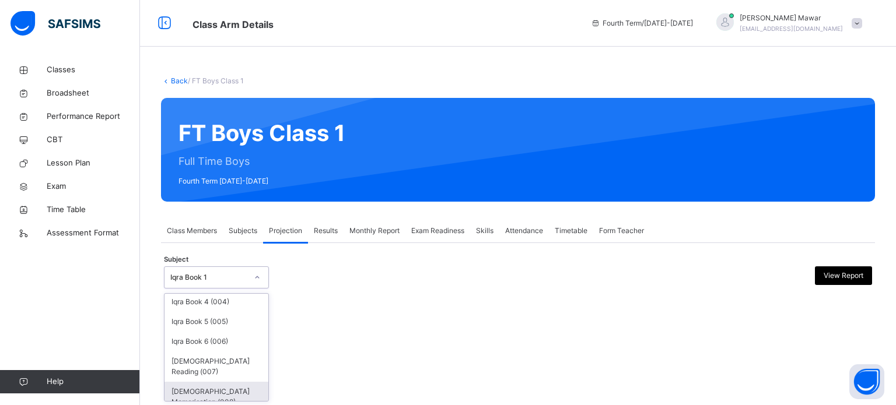
click at [217, 391] on div "[DEMOGRAPHIC_DATA] Memorisation (008)" at bounding box center [216, 397] width 104 height 30
